Goal: Task Accomplishment & Management: Complete application form

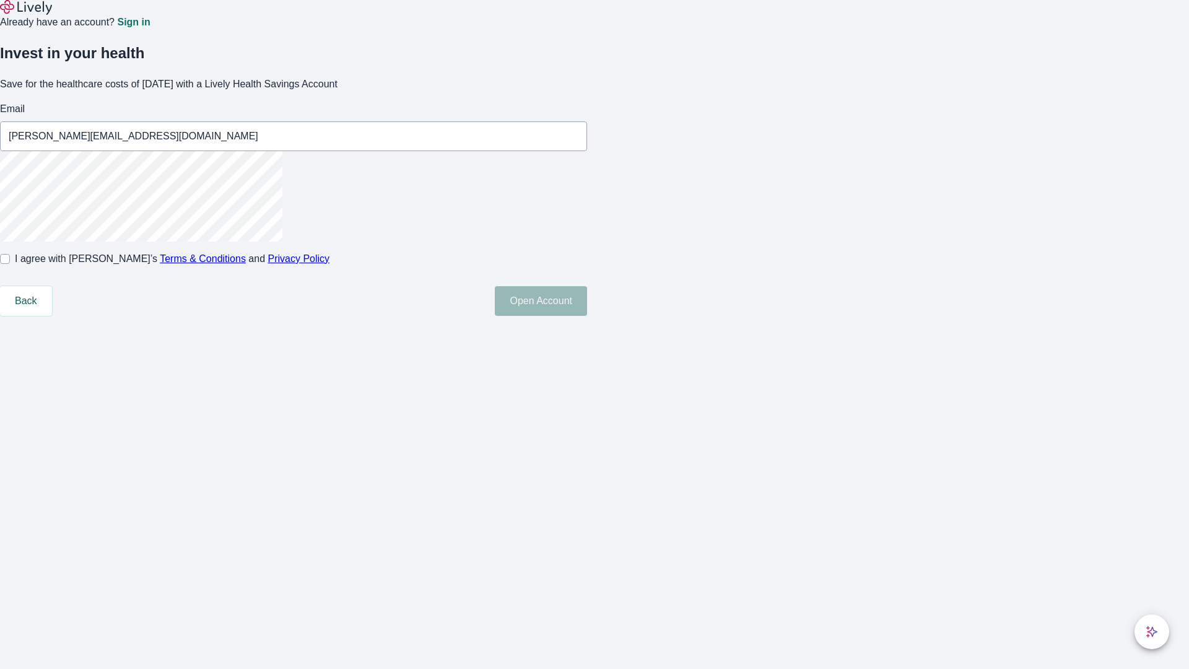
click at [10, 264] on input "I agree with Lively’s Terms & Conditions and Privacy Policy" at bounding box center [5, 259] width 10 height 10
checkbox input "true"
click at [587, 316] on button "Open Account" at bounding box center [541, 301] width 92 height 30
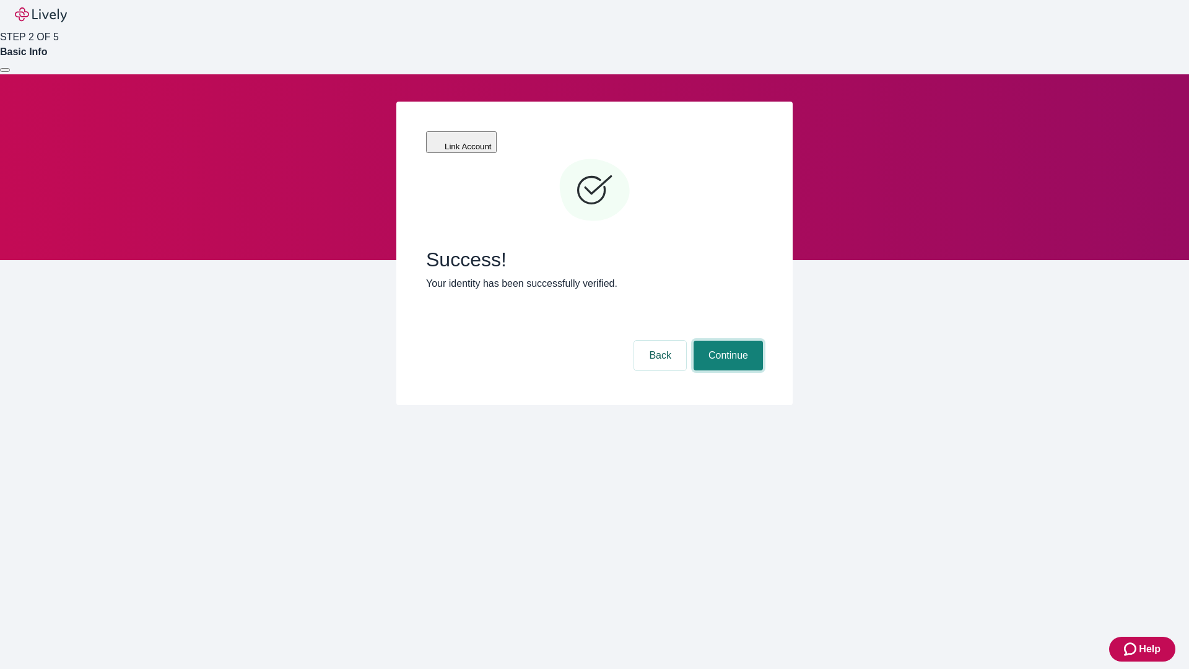
click at [727, 341] on button "Continue" at bounding box center [728, 356] width 69 height 30
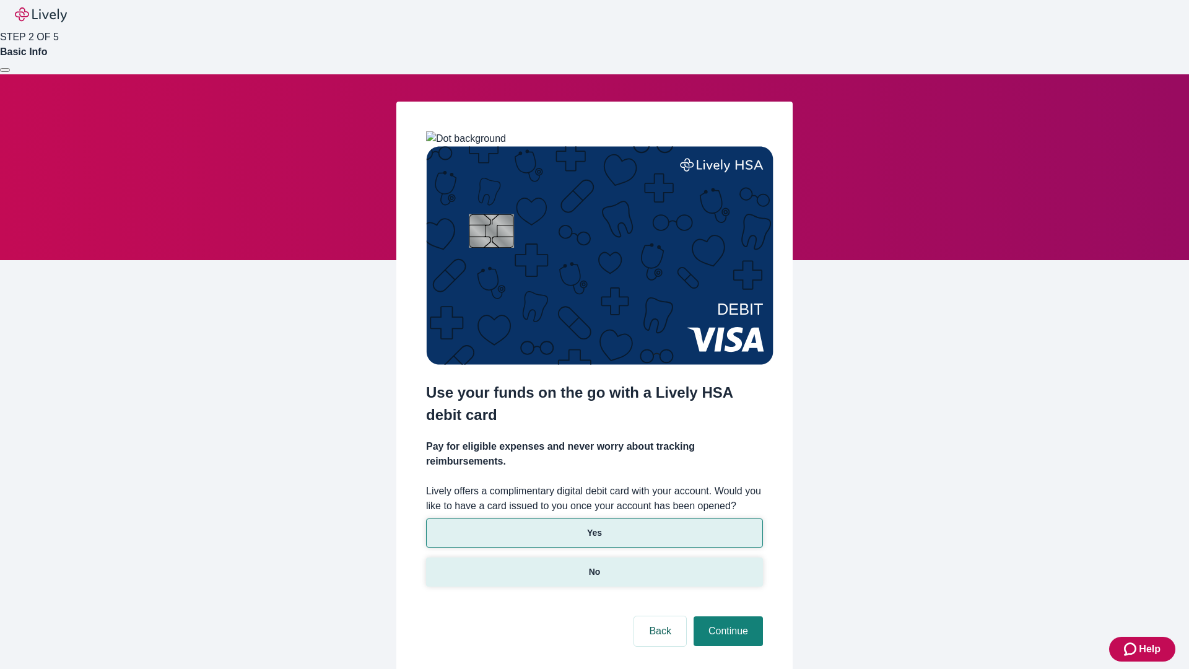
click at [594, 566] on p "No" at bounding box center [595, 572] width 12 height 13
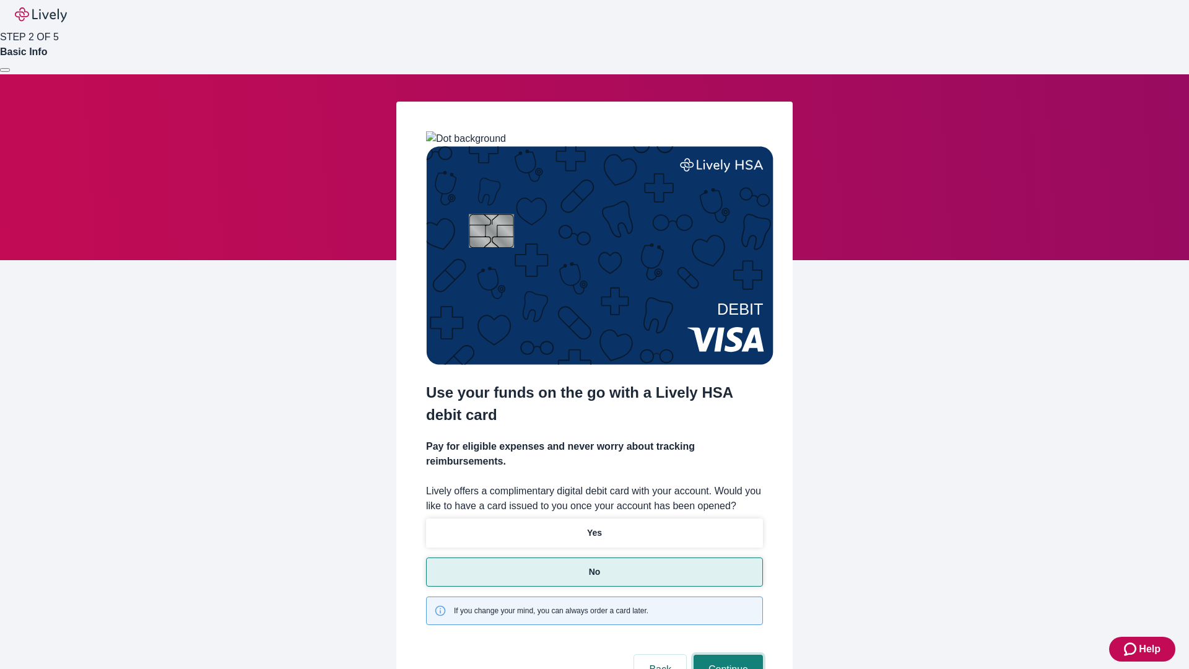
click at [727, 655] on button "Continue" at bounding box center [728, 670] width 69 height 30
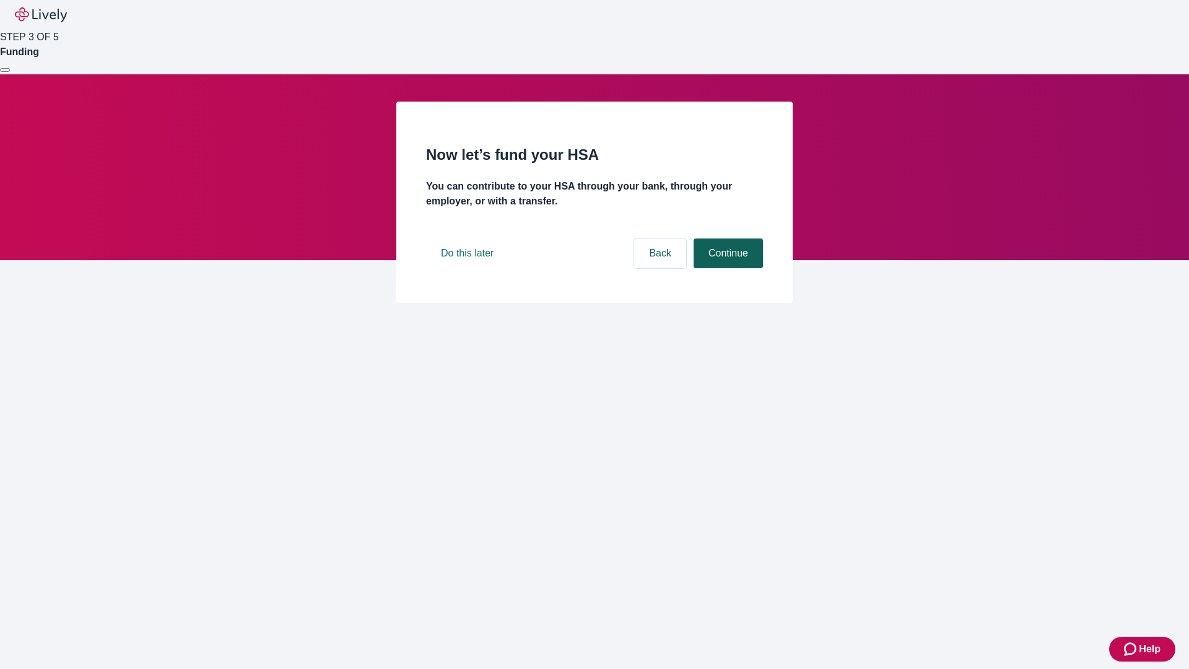
click at [727, 268] on button "Continue" at bounding box center [728, 253] width 69 height 30
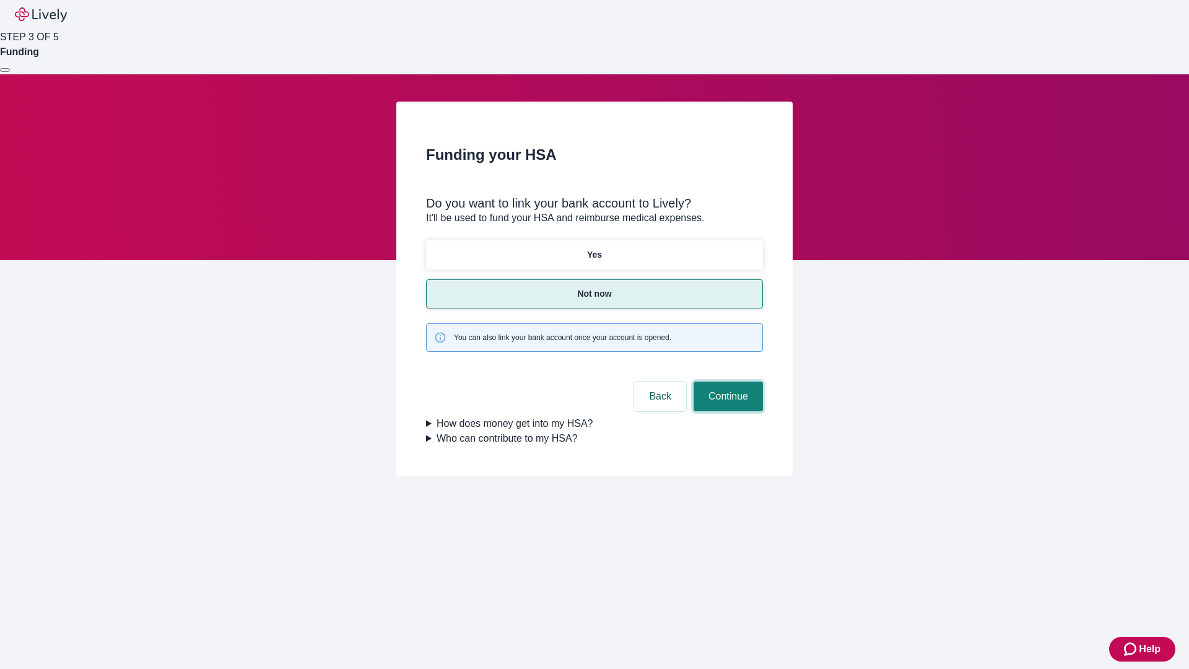
click at [727, 382] on button "Continue" at bounding box center [728, 397] width 69 height 30
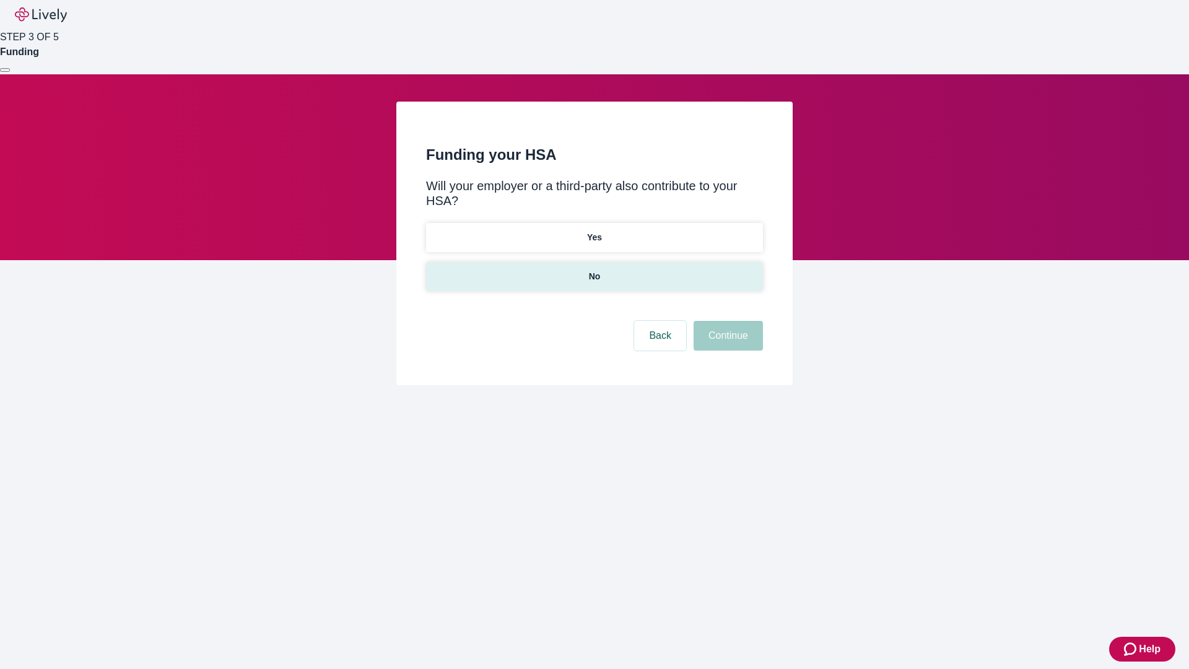
click at [594, 270] on p "No" at bounding box center [595, 276] width 12 height 13
click at [727, 321] on button "Continue" at bounding box center [728, 336] width 69 height 30
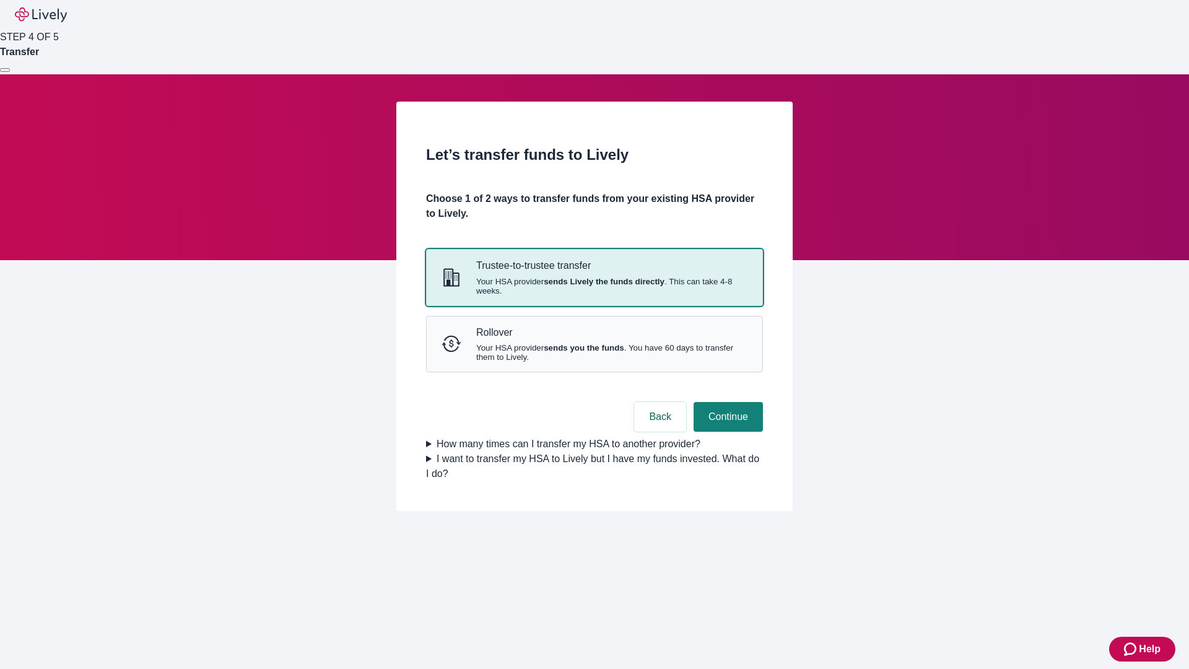
click at [594, 286] on strong "sends Lively the funds directly" at bounding box center [604, 281] width 121 height 9
click at [727, 432] on button "Continue" at bounding box center [728, 417] width 69 height 30
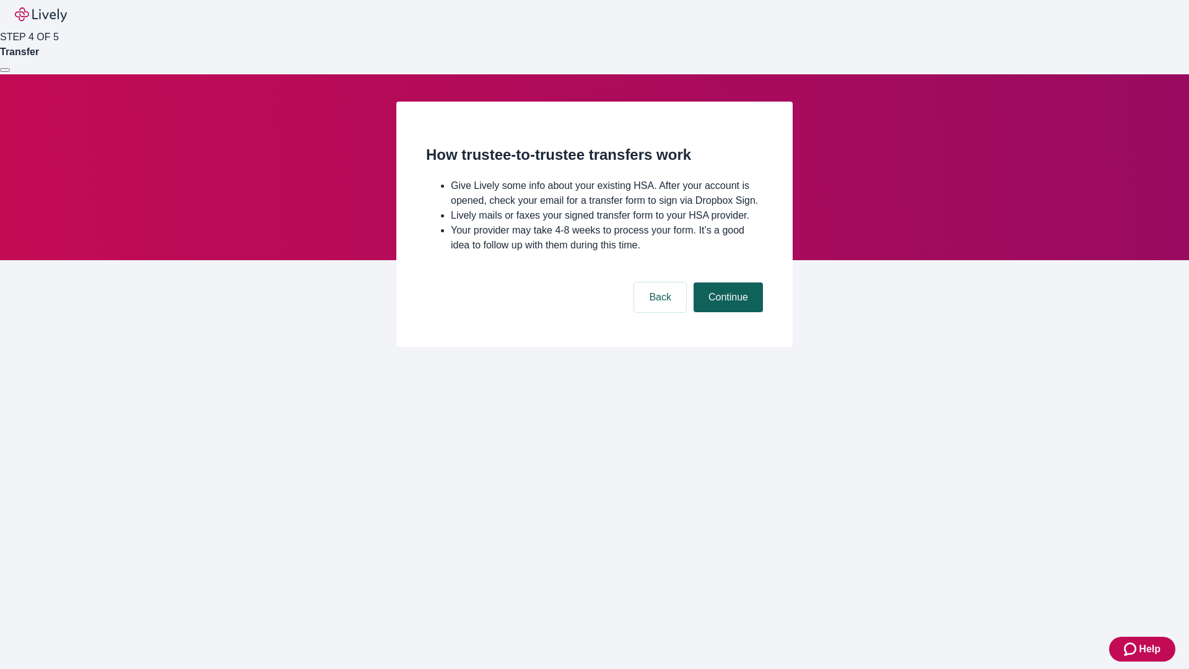
click at [727, 312] on button "Continue" at bounding box center [728, 297] width 69 height 30
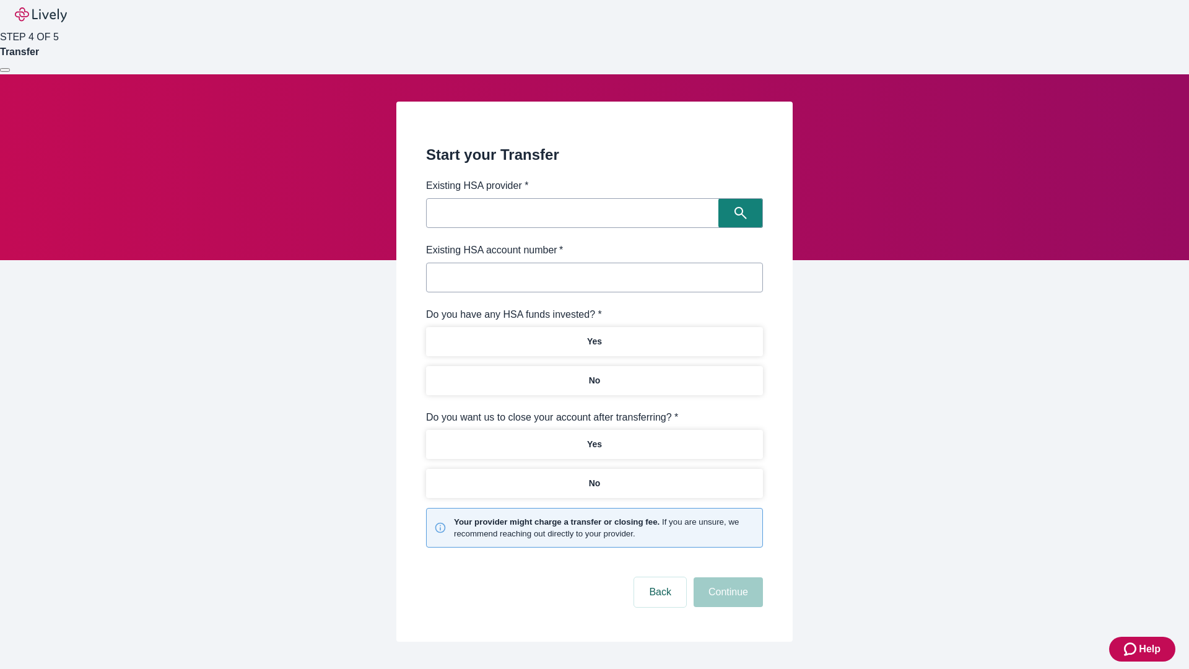
type input "Other"
